Goal: Task Accomplishment & Management: Complete application form

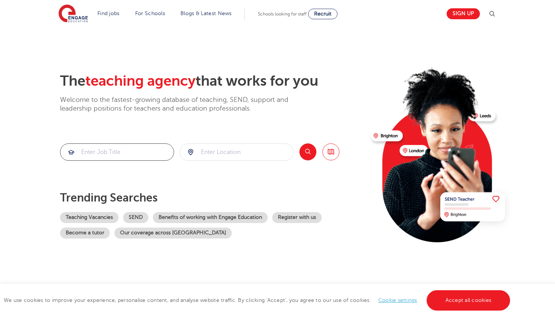
click at [127, 151] on input "search" at bounding box center [116, 152] width 113 height 17
click at [231, 145] on input "search" at bounding box center [236, 152] width 113 height 17
type input "[PERSON_NAME]"
click button "Submit" at bounding box center [0, 0] width 0 height 0
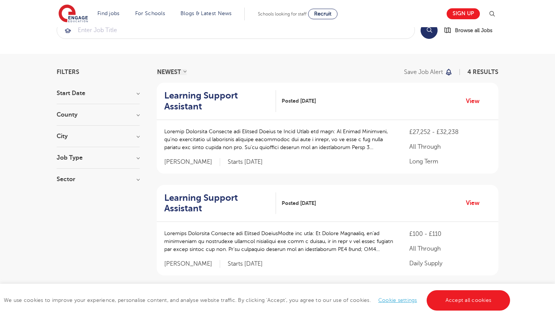
scroll to position [22, 0]
click at [108, 155] on h3 "Job Type" at bounding box center [98, 157] width 83 height 6
click at [87, 185] on span "Daily Supply" at bounding box center [84, 184] width 33 height 7
click at [73, 185] on input "Daily Supply 1" at bounding box center [70, 183] width 5 height 5
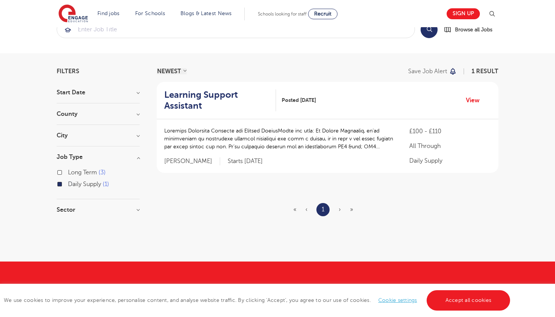
click at [63, 185] on div "Daily Supply 1" at bounding box center [98, 185] width 83 height 12
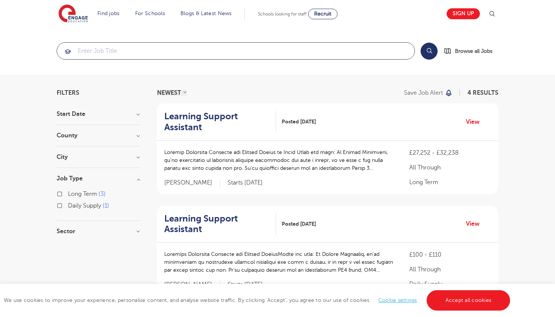
click at [94, 52] on input "search" at bounding box center [235, 51] width 357 height 17
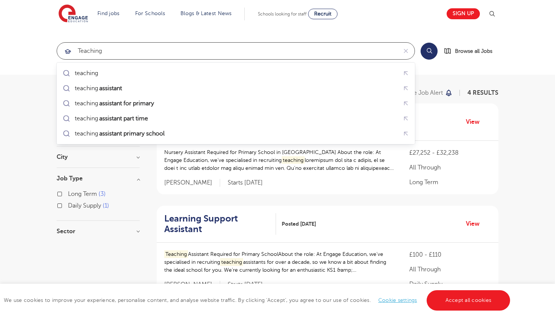
type input "teaching"
click button "Submit" at bounding box center [0, 0] width 0 height 0
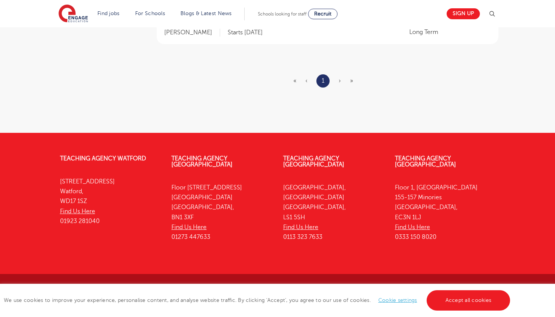
scroll to position [434, 0]
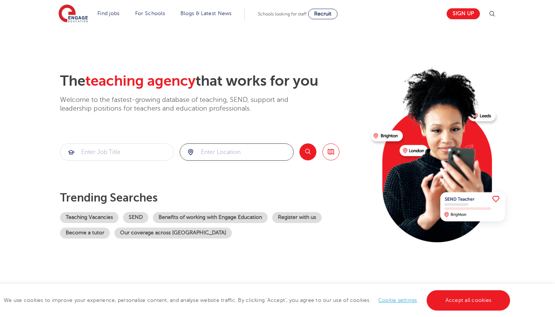
click at [230, 150] on input "search" at bounding box center [236, 152] width 113 height 17
click at [217, 175] on li "[PERSON_NAME]" at bounding box center [237, 173] width 108 height 15
type input "[PERSON_NAME]"
click at [308, 152] on button "Search" at bounding box center [307, 151] width 17 height 17
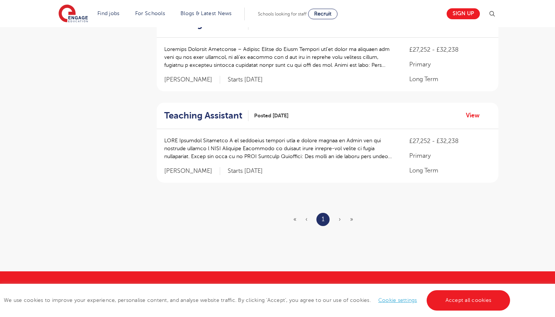
scroll to position [296, 0]
click at [337, 216] on ul "« ‹ 1 › »" at bounding box center [327, 219] width 69 height 13
click at [342, 218] on ul "« ‹ 1 › »" at bounding box center [327, 219] width 69 height 13
click at [308, 223] on ul "« ‹ 1 › »" at bounding box center [327, 219] width 69 height 13
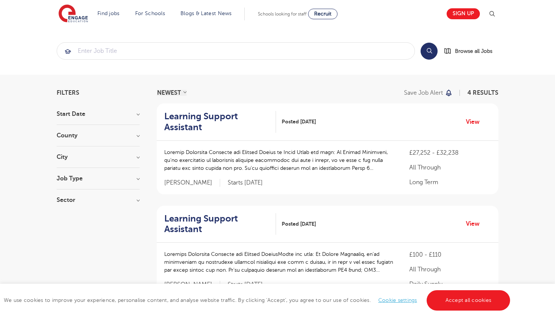
scroll to position [0, 0]
click at [86, 112] on h3 "Start Date" at bounding box center [98, 114] width 83 height 6
click at [73, 129] on span "October" at bounding box center [79, 129] width 23 height 7
click at [73, 129] on input "October 3" at bounding box center [70, 128] width 5 height 5
click at [78, 176] on h3 "County" at bounding box center [98, 177] width 83 height 6
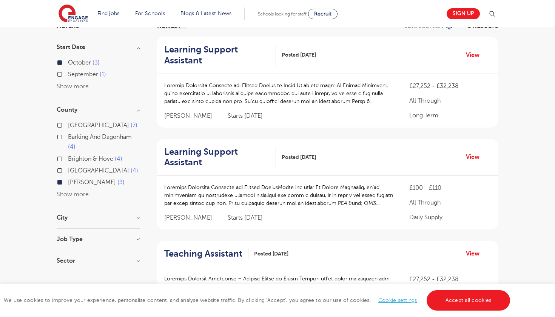
scroll to position [75, 0]
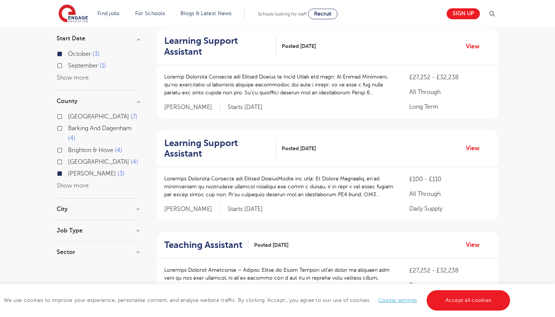
click at [78, 214] on div "City Brent 3 Show more" at bounding box center [98, 213] width 83 height 14
click at [80, 208] on h3 "City" at bounding box center [98, 209] width 83 height 6
click at [71, 222] on input "Brent 3" at bounding box center [70, 223] width 5 height 5
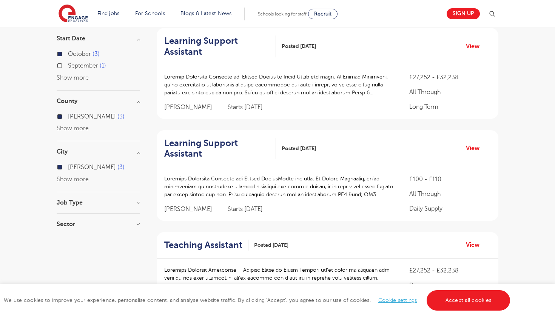
click at [74, 205] on h3 "Job Type" at bounding box center [98, 203] width 83 height 6
click at [74, 215] on span "Long Term" at bounding box center [82, 218] width 29 height 7
click at [73, 215] on input "Long Term 2" at bounding box center [70, 217] width 5 height 5
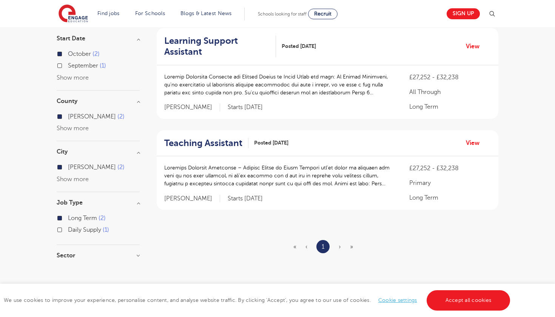
click at [72, 221] on label "Long Term 2" at bounding box center [87, 218] width 38 height 10
click at [72, 220] on input "Long Term 2" at bounding box center [70, 217] width 5 height 5
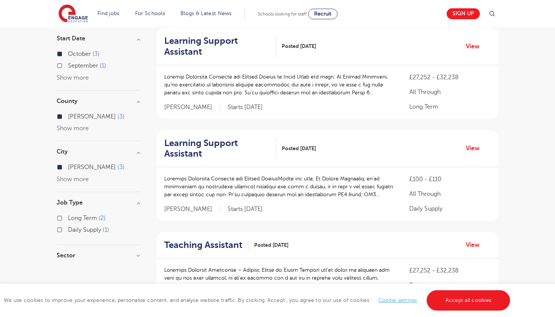
click at [72, 225] on label "Daily Supply 1" at bounding box center [88, 230] width 41 height 10
click at [72, 226] on input "Daily Supply 1" at bounding box center [70, 228] width 5 height 5
checkbox input "true"
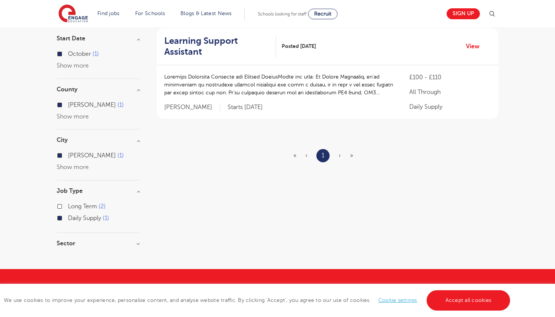
click at [63, 219] on div "Daily Supply 1" at bounding box center [98, 219] width 83 height 12
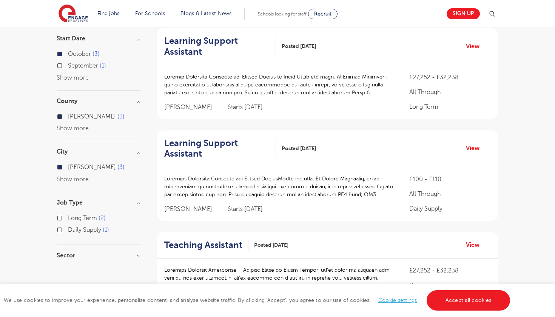
click at [67, 252] on h3 "Sector" at bounding box center [98, 255] width 83 height 6
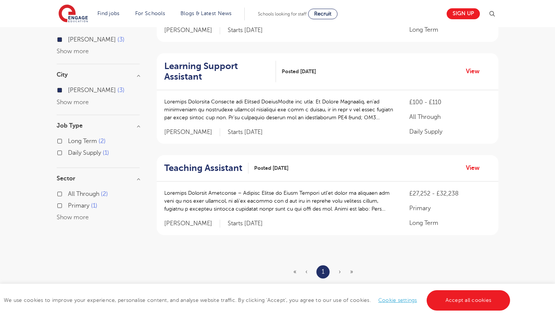
scroll to position [154, 0]
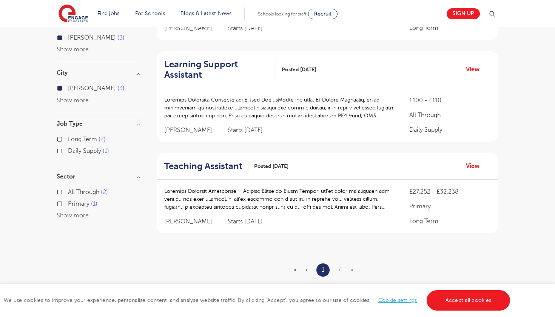
click at [68, 203] on label "Primary 1" at bounding box center [82, 204] width 29 height 10
click at [68, 203] on input "Primary 1" at bounding box center [70, 202] width 5 height 5
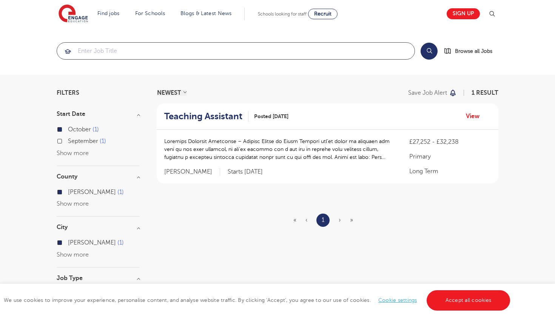
click at [90, 56] on input "search" at bounding box center [235, 51] width 357 height 17
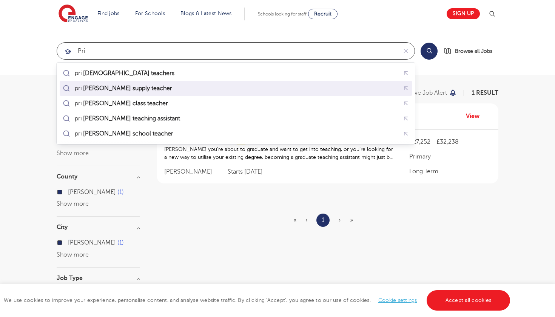
click at [96, 91] on mark "mary supply teacher" at bounding box center [127, 88] width 91 height 9
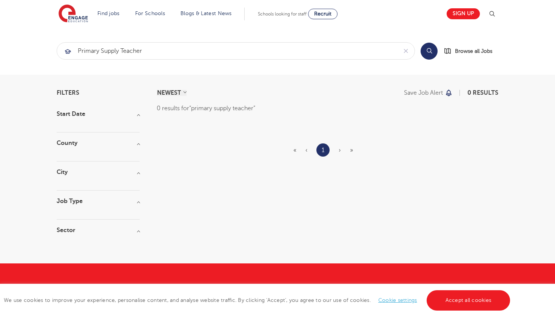
click at [92, 172] on h3 "City" at bounding box center [98, 172] width 83 height 6
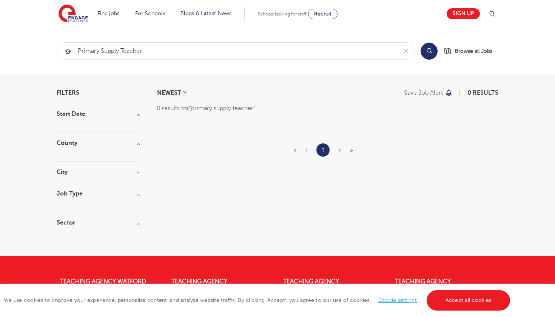
click at [92, 172] on h3 "City" at bounding box center [98, 172] width 83 height 6
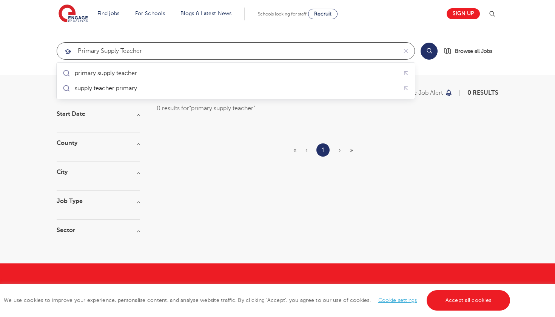
click at [144, 50] on input "primary supply teacher" at bounding box center [227, 51] width 340 height 17
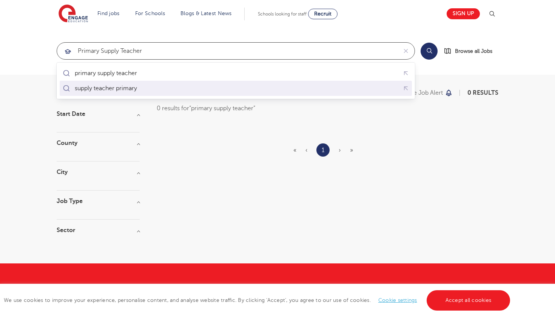
click at [111, 84] on div "supply teacher primary" at bounding box center [100, 88] width 79 height 11
type input "supply teacher primary"
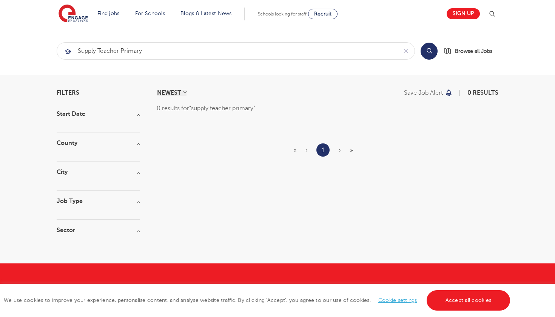
click at [75, 20] on img at bounding box center [73, 14] width 29 height 19
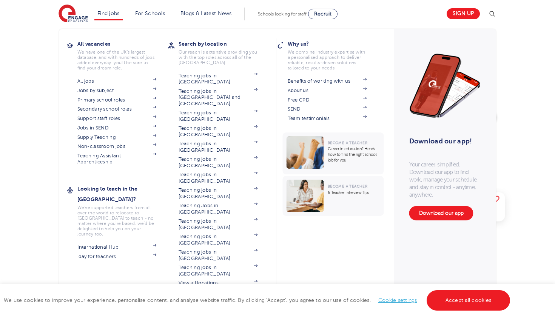
click at [109, 11] on link "Find jobs" at bounding box center [108, 14] width 22 height 6
click at [228, 234] on link "Teaching jobs in [GEOGRAPHIC_DATA]" at bounding box center [218, 240] width 79 height 12
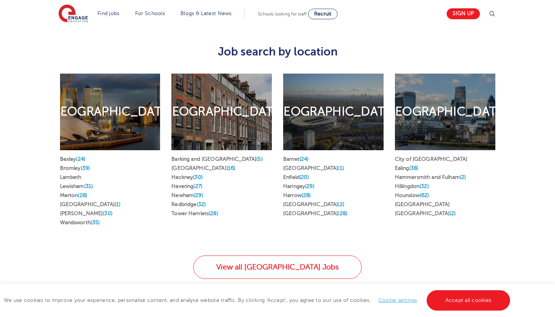
scroll to position [411, 0]
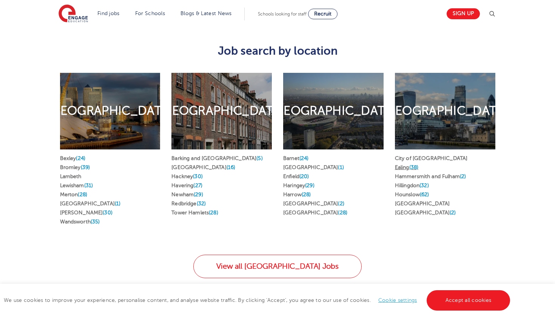
click at [403, 165] on link "Ealing (38)" at bounding box center [406, 168] width 23 height 6
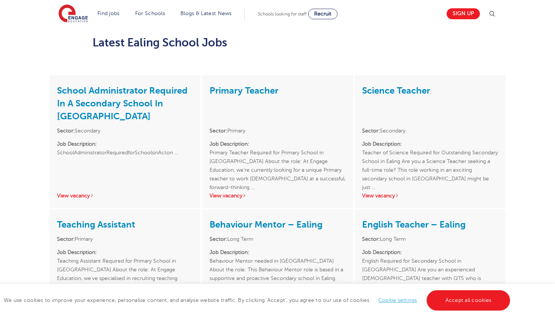
scroll to position [829, 0]
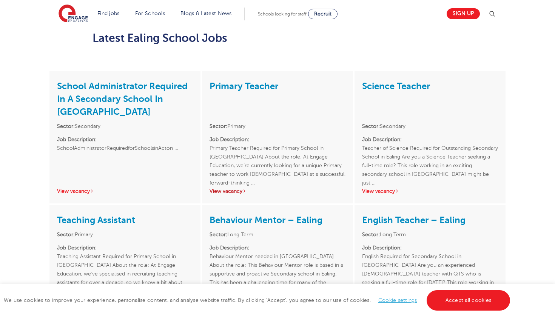
click at [228, 188] on link "View vacancy" at bounding box center [227, 191] width 37 height 6
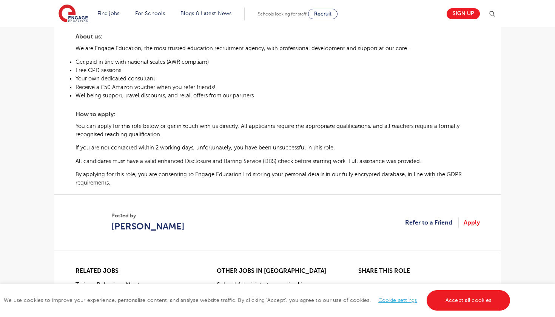
scroll to position [422, 0]
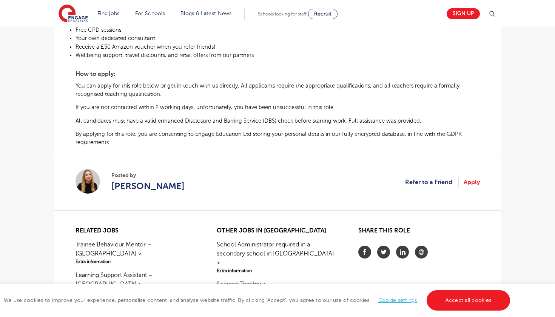
click at [474, 187] on link "Apply" at bounding box center [471, 182] width 16 height 10
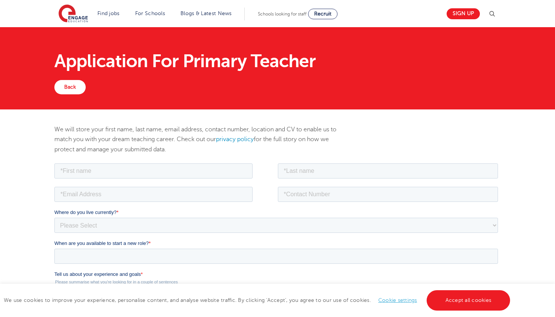
click at [149, 180] on fieldset at bounding box center [277, 173] width 446 height 23
type input "sumania"
type input "[DEMOGRAPHIC_DATA]"
type input "[EMAIL_ADDRESS][DOMAIN_NAME]"
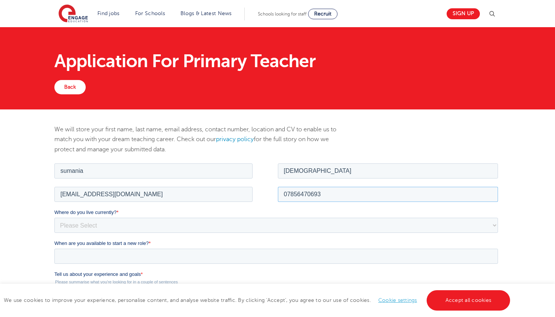
type input "07856470693"
select select "UK"
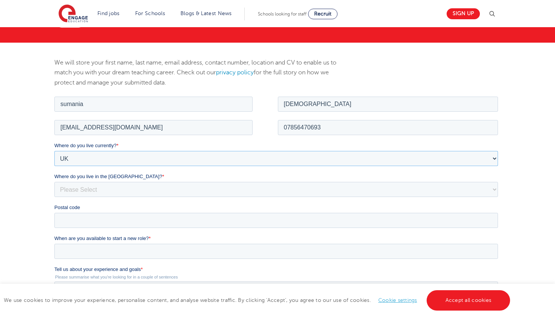
scroll to position [68, 0]
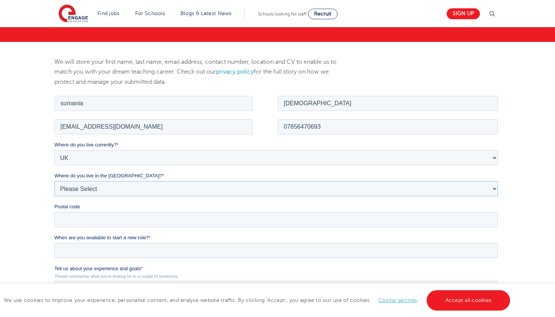
select select "City of [GEOGRAPHIC_DATA]"
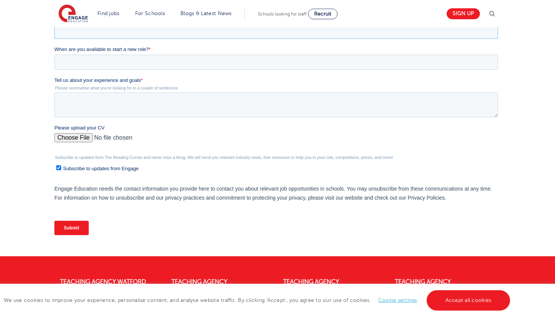
scroll to position [266, 0]
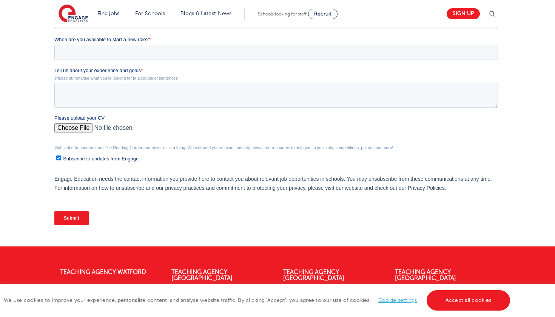
click at [77, 129] on input "Please upload your CV" at bounding box center [275, 130] width 443 height 15
type input "C:\fakepath\Sumania Iman Final CV.pdf"
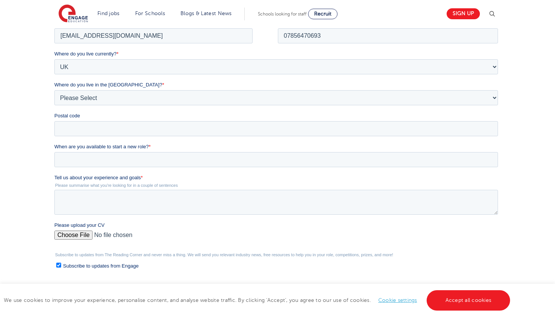
scroll to position [159, 0]
click at [109, 135] on input "Postal code" at bounding box center [275, 128] width 443 height 15
drag, startPoint x: 83, startPoint y: 115, endPoint x: 54, endPoint y: 115, distance: 29.8
click at [54, 115] on html "Job Position Job Sector Job ID Job Number Job Owner sumania iman [EMAIL_ADDRESS…" at bounding box center [277, 174] width 446 height 342
click at [65, 114] on span "Postal code" at bounding box center [67, 115] width 26 height 6
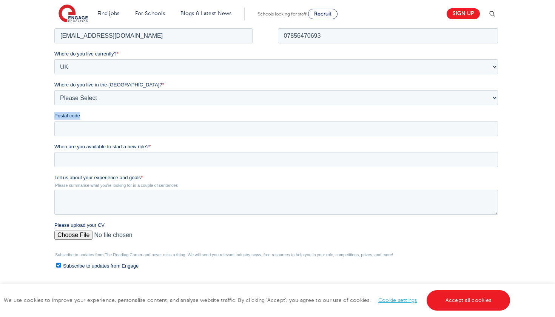
click at [65, 121] on input "Postal code" at bounding box center [275, 128] width 443 height 15
click at [65, 114] on span "Postal code" at bounding box center [67, 115] width 26 height 6
click at [65, 121] on input "Postal code" at bounding box center [275, 128] width 443 height 15
click at [65, 114] on span "Postal code" at bounding box center [67, 115] width 26 height 6
click at [65, 121] on input "Postal code" at bounding box center [275, 128] width 443 height 15
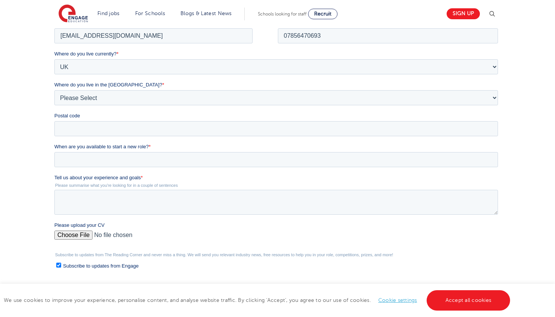
click at [65, 114] on span "Postal code" at bounding box center [67, 115] width 26 height 6
click at [65, 121] on input "Postal code" at bounding box center [275, 128] width 443 height 15
type input "ha9 0dx"
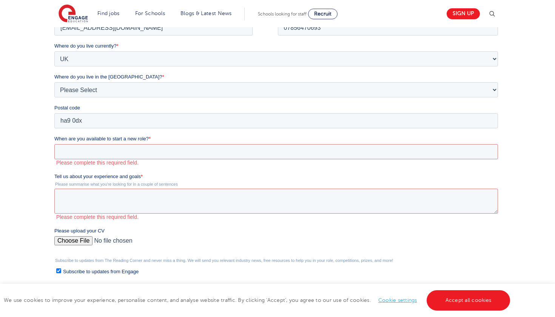
scroll to position [7, 0]
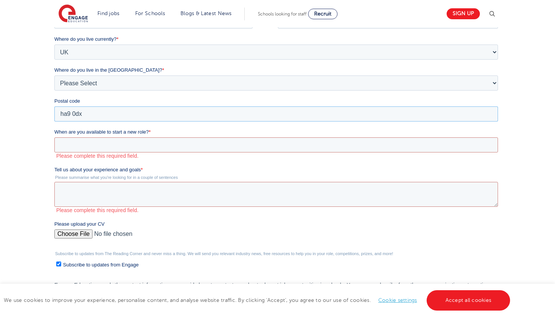
click at [85, 107] on input "ha9 0dx" at bounding box center [275, 113] width 443 height 15
click at [493, 113] on input "ha9 0dx" at bounding box center [275, 113] width 443 height 15
click at [484, 113] on input "ha9 0dx" at bounding box center [275, 113] width 443 height 15
click at [276, 113] on input "ha9 0dx" at bounding box center [275, 113] width 443 height 15
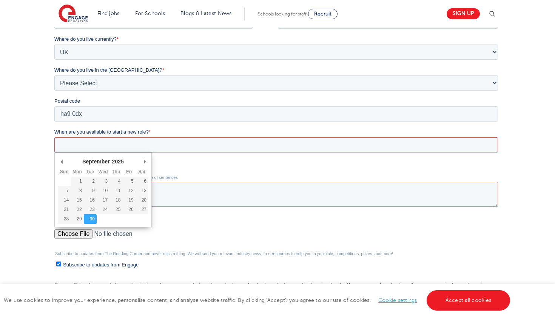
click at [217, 149] on input "When are you available to start a new role? *" at bounding box center [275, 144] width 443 height 15
type div "2025-10-01"
type input "2025/10/01"
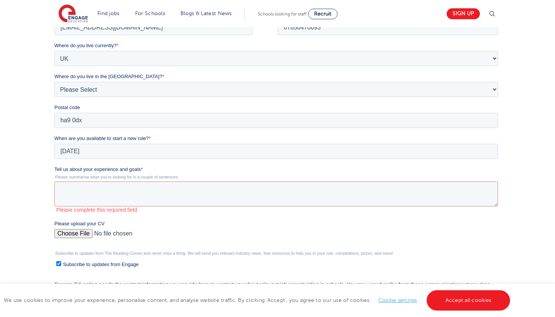
scroll to position [0, 0]
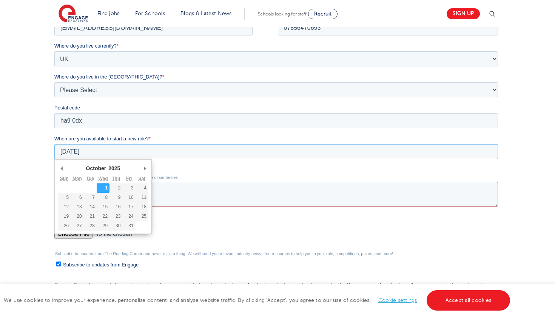
click at [96, 148] on input "2025/10/01" at bounding box center [275, 151] width 443 height 15
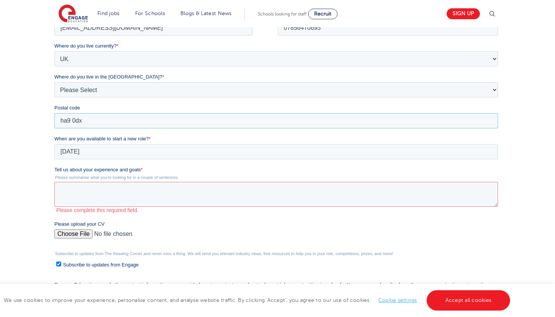
click at [125, 121] on input "ha9 0dx" at bounding box center [275, 120] width 443 height 15
drag, startPoint x: 179, startPoint y: 124, endPoint x: 67, endPoint y: 119, distance: 112.2
click at [68, 119] on input "ha9 0dx" at bounding box center [275, 120] width 443 height 15
click at [87, 122] on input "ha9 0dx" at bounding box center [275, 120] width 443 height 15
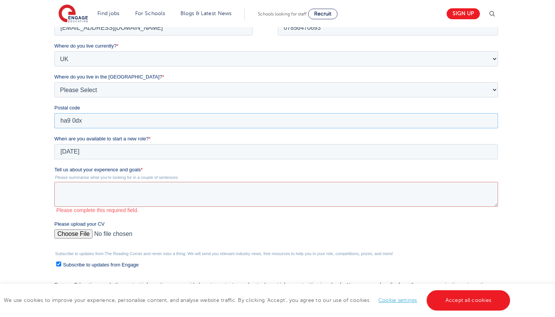
click at [87, 122] on input "ha9 0dx" at bounding box center [275, 120] width 443 height 15
type input "ub6 7ep"
click at [108, 185] on textarea "Tell us about your experience and goals *" at bounding box center [275, 194] width 443 height 25
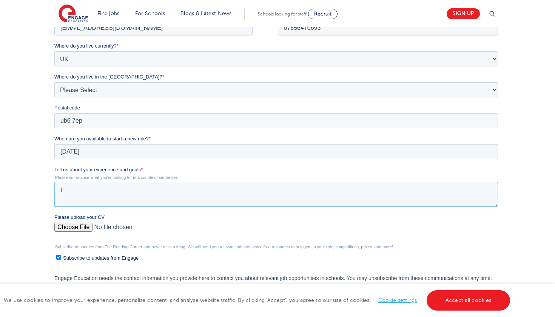
type textarea "I"
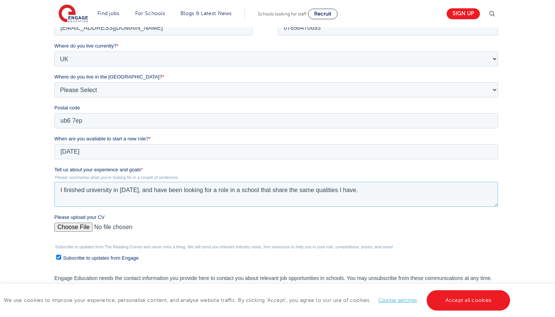
paste textarea "Creativity & Enthusiasm: Making learning fun and inspiring curiosity. Patience …"
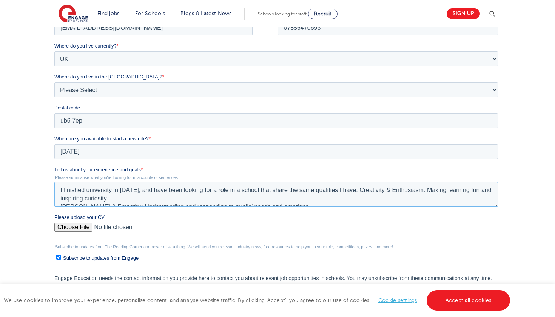
scroll to position [33, 0]
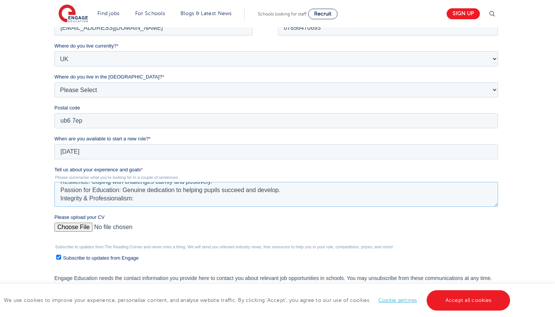
drag, startPoint x: 123, startPoint y: 190, endPoint x: 286, endPoint y: 192, distance: 162.3
click at [286, 192] on textarea "I finished university in July 2025, and have been looking for a role in a schoo…" at bounding box center [275, 194] width 443 height 25
drag, startPoint x: 90, startPoint y: 191, endPoint x: 239, endPoint y: 192, distance: 149.5
click at [239, 192] on textarea "I finished university in July 2025, and have been looking for a role in a schoo…" at bounding box center [275, 194] width 443 height 25
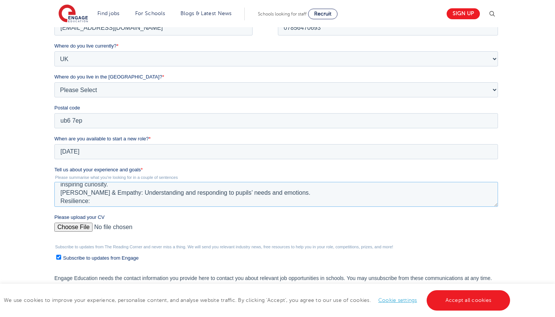
scroll to position [10, 0]
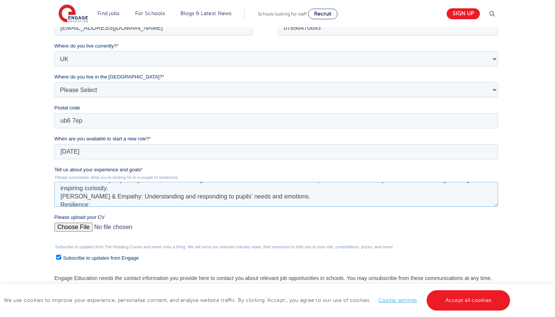
drag, startPoint x: 118, startPoint y: 197, endPoint x: 336, endPoint y: 196, distance: 217.8
click at [336, 199] on textarea "I finished university in July 2025, and have been looking for a role in a schoo…" at bounding box center [275, 194] width 443 height 25
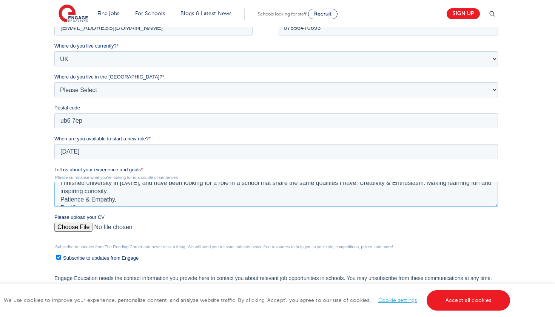
scroll to position [12, 0]
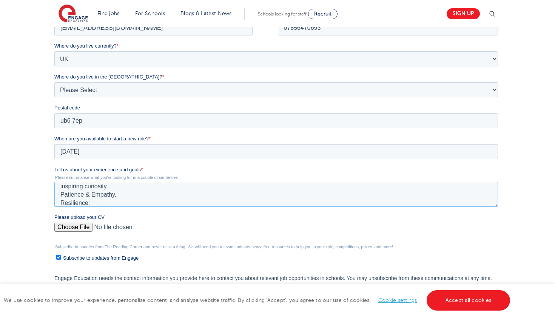
click at [59, 202] on textarea "I finished university in July 2025, and have been looking for a role in a schoo…" at bounding box center [275, 194] width 443 height 25
click at [157, 199] on textarea "I finished university in July 2025, and have been looking for a role in a schoo…" at bounding box center [275, 194] width 443 height 25
click at [152, 195] on textarea "I finished university in July 2025, and have been looking for a role in a schoo…" at bounding box center [275, 194] width 443 height 25
click at [60, 202] on textarea "I finished university in July 2025, and have been looking for a role in a schoo…" at bounding box center [275, 194] width 443 height 25
click at [138, 204] on textarea "I finished university in July 2025, and have been looking for a role in a schoo…" at bounding box center [275, 194] width 443 height 25
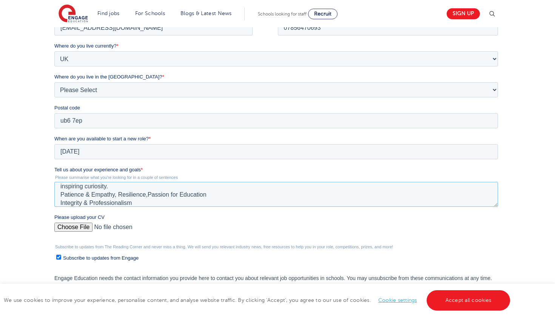
click at [209, 196] on textarea "I finished university in July 2025, and have been looking for a role in a schoo…" at bounding box center [275, 194] width 443 height 25
click at [59, 201] on textarea "I finished university in July 2025, and have been looking for a role in a schoo…" at bounding box center [275, 194] width 443 height 25
click at [54, 201] on textarea "I finished university in July 2025, and have been looking for a role in a schoo…" at bounding box center [275, 194] width 443 height 25
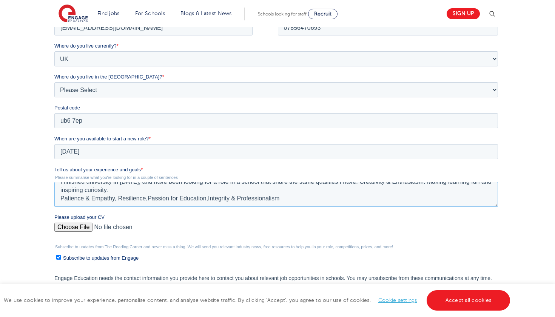
scroll to position [8, 0]
click at [65, 197] on textarea "I finished university in July 2025, and have been looking for a role in a schoo…" at bounding box center [275, 194] width 443 height 25
click at [62, 198] on textarea "I finished university in July 2025, and have been looking for a role in a schoo…" at bounding box center [275, 194] width 443 height 25
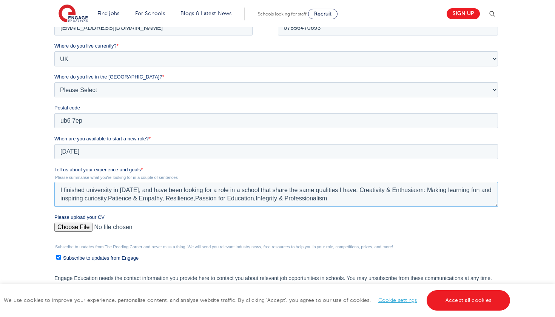
scroll to position [0, 0]
click at [353, 200] on textarea "I finished university in July 2025, and have been looking for a role in a schoo…" at bounding box center [275, 194] width 443 height 25
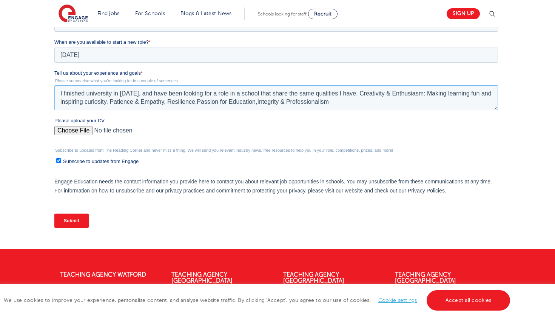
scroll to position [316, 0]
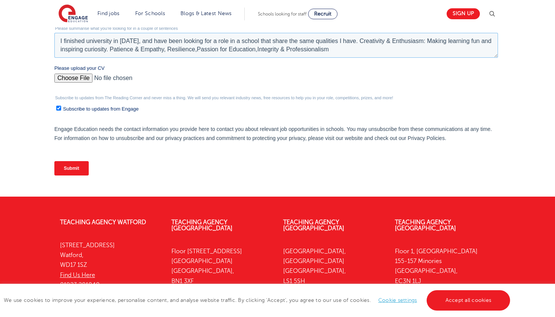
type textarea "I finished university in July 2025, and have been looking for a role in a schoo…"
click at [72, 176] on div "Submit" at bounding box center [277, 168] width 446 height 27
click at [74, 172] on input "Submit" at bounding box center [71, 168] width 34 height 14
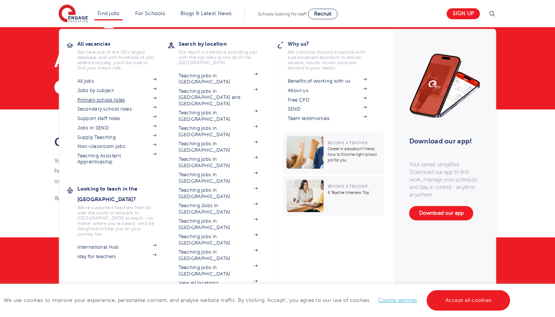
click at [94, 99] on link "Primary school roles" at bounding box center [116, 100] width 79 height 6
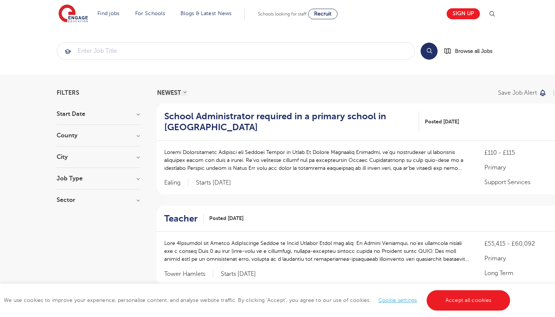
click at [85, 154] on h3 "City" at bounding box center [98, 157] width 83 height 6
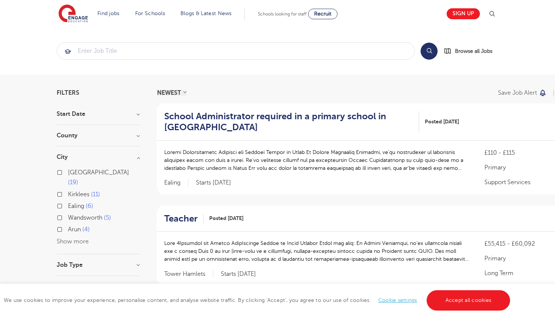
click at [75, 226] on span "Arun" at bounding box center [74, 229] width 13 height 7
click at [73, 226] on input "Arun 4" at bounding box center [70, 228] width 5 height 5
checkbox input "true"
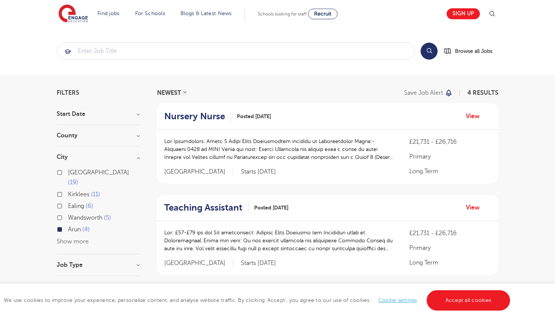
click at [75, 226] on span "Arun" at bounding box center [74, 229] width 13 height 7
click at [73, 226] on input "Arun 4" at bounding box center [70, 228] width 5 height 5
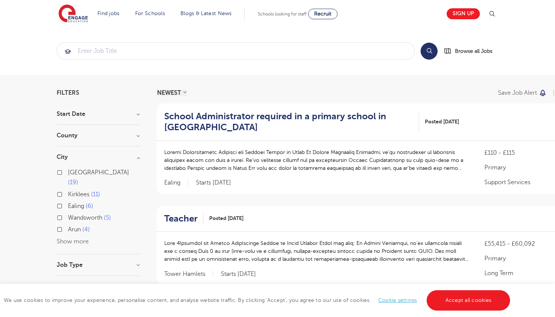
click at [66, 238] on button "Show more" at bounding box center [73, 241] width 32 height 7
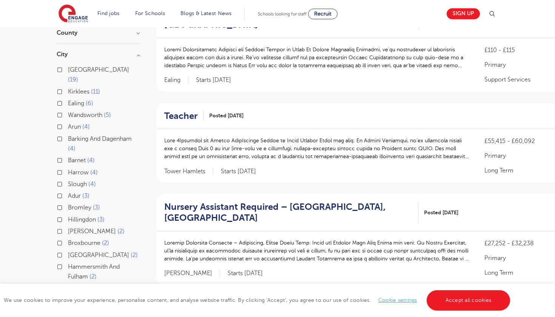
scroll to position [108, 0]
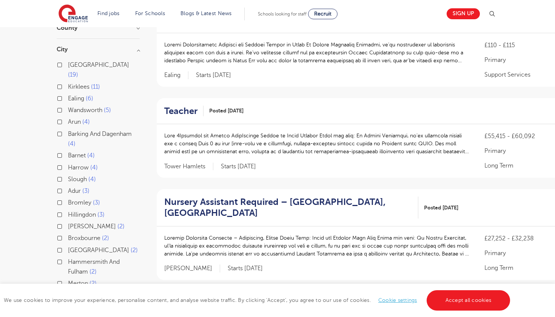
click at [68, 163] on label "Harrow 4" at bounding box center [83, 168] width 30 height 10
click at [68, 164] on input "Harrow 4" at bounding box center [70, 166] width 5 height 5
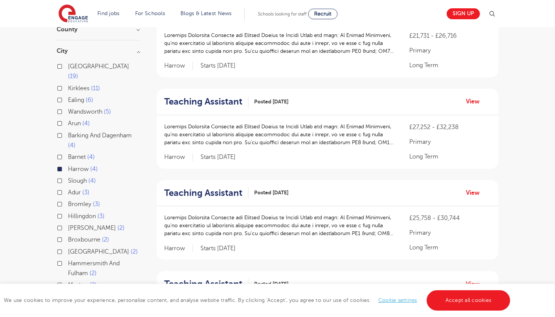
scroll to position [188, 0]
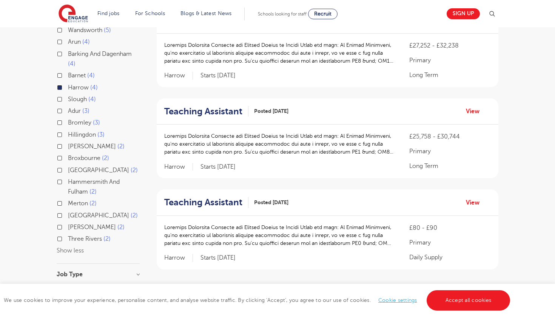
click at [68, 83] on label "Harrow 4" at bounding box center [83, 88] width 30 height 10
click at [68, 84] on input "Harrow 4" at bounding box center [70, 86] width 5 height 5
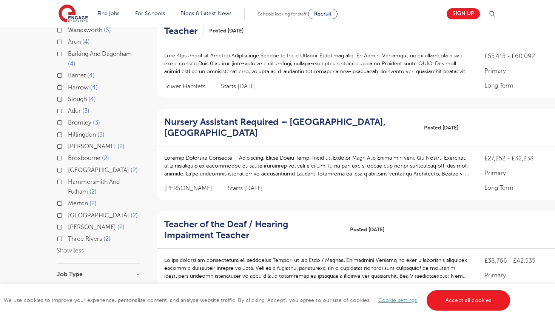
click at [68, 142] on label "[PERSON_NAME] 2" at bounding box center [96, 147] width 57 height 10
click at [68, 143] on input "[PERSON_NAME] 2" at bounding box center [70, 145] width 5 height 5
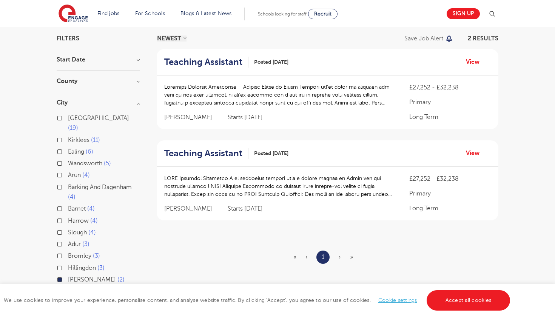
scroll to position [56, 0]
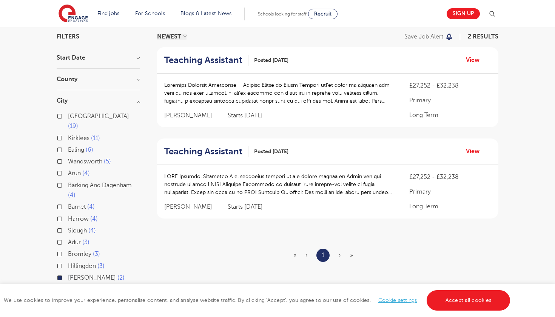
click at [68, 273] on label "[PERSON_NAME] 2" at bounding box center [96, 278] width 57 height 10
click at [68, 274] on input "[PERSON_NAME] 2" at bounding box center [70, 276] width 5 height 5
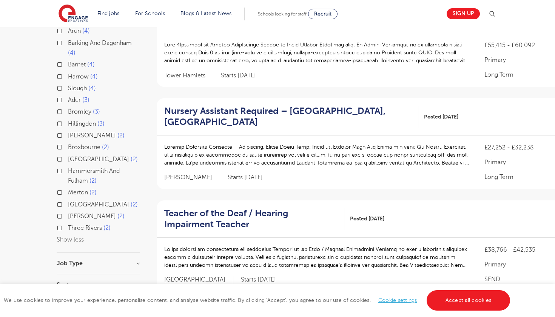
scroll to position [199, 0]
click at [65, 166] on div "Hammersmith And Fulham 2" at bounding box center [98, 177] width 83 height 22
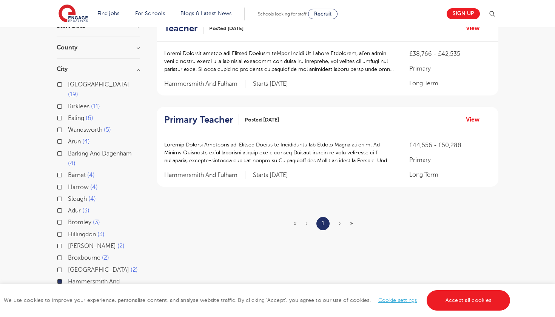
scroll to position [89, 0]
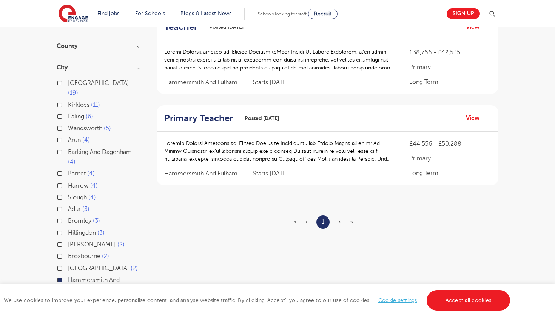
click at [61, 275] on div "Hammersmith And Fulham 2" at bounding box center [98, 286] width 83 height 22
